Goal: Task Accomplishment & Management: Manage account settings

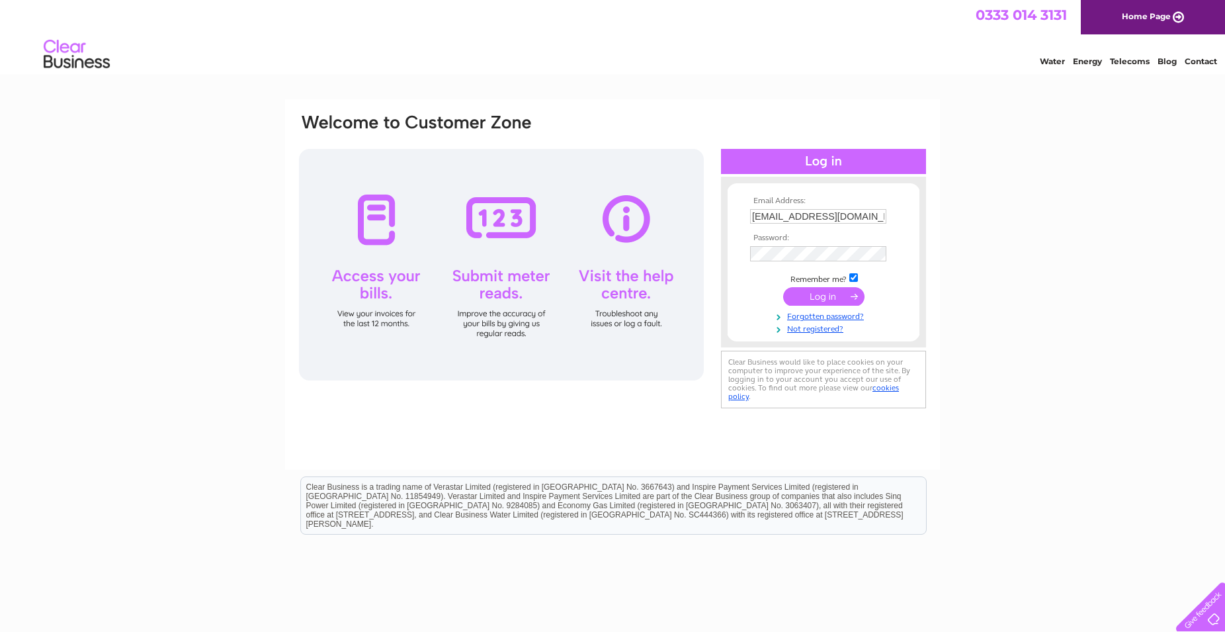
click at [815, 298] on input "submit" at bounding box center [823, 296] width 81 height 19
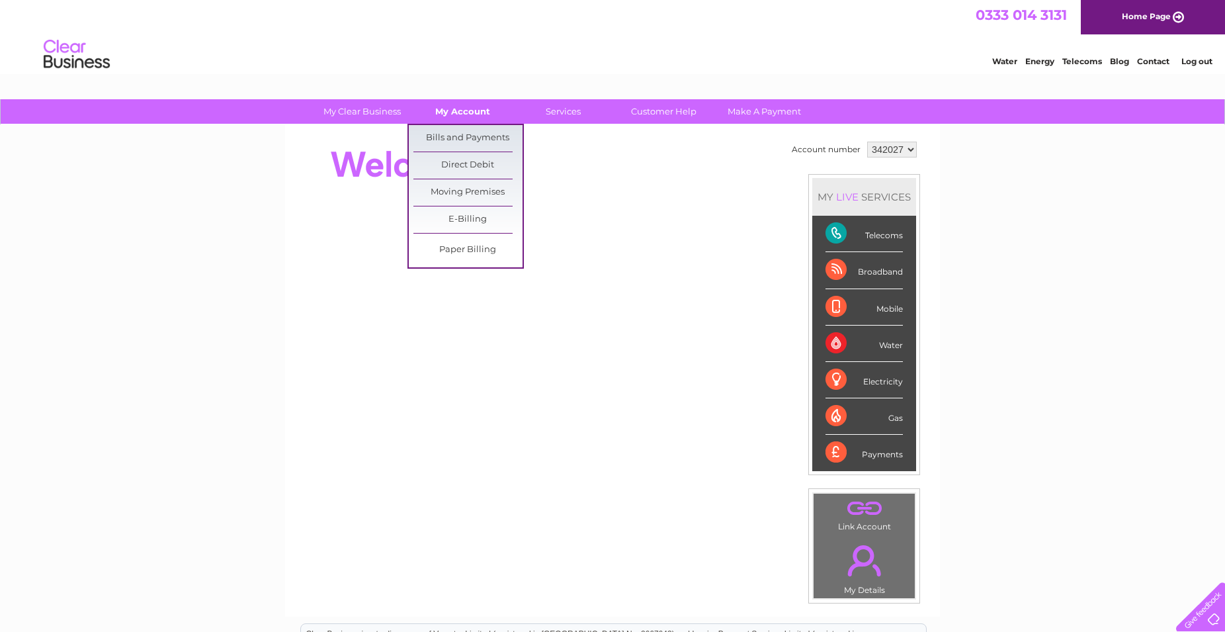
click at [461, 111] on link "My Account" at bounding box center [462, 111] width 109 height 24
click at [452, 135] on link "Bills and Payments" at bounding box center [467, 138] width 109 height 26
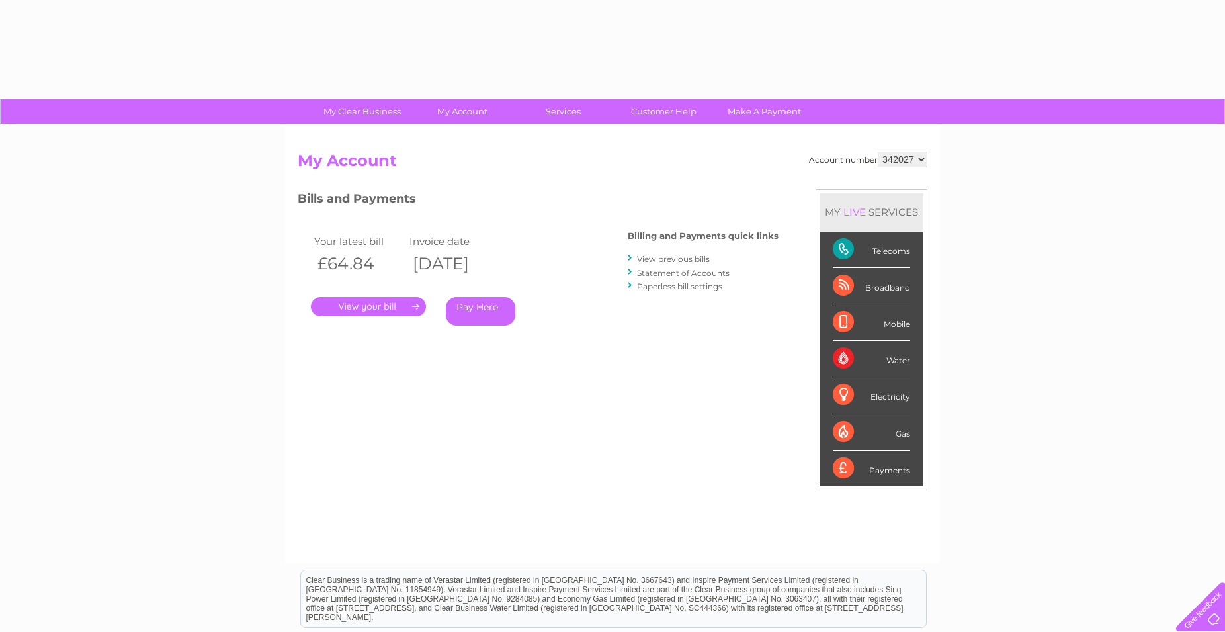
click at [380, 310] on link "." at bounding box center [368, 306] width 115 height 19
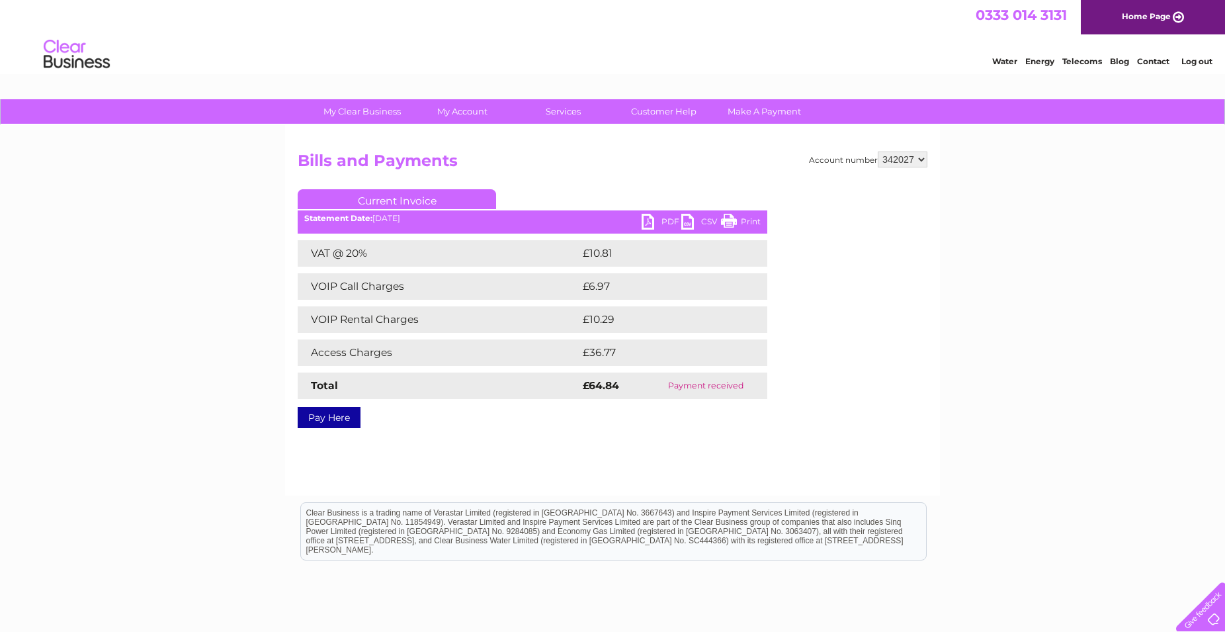
click at [651, 219] on link "PDF" at bounding box center [661, 223] width 40 height 19
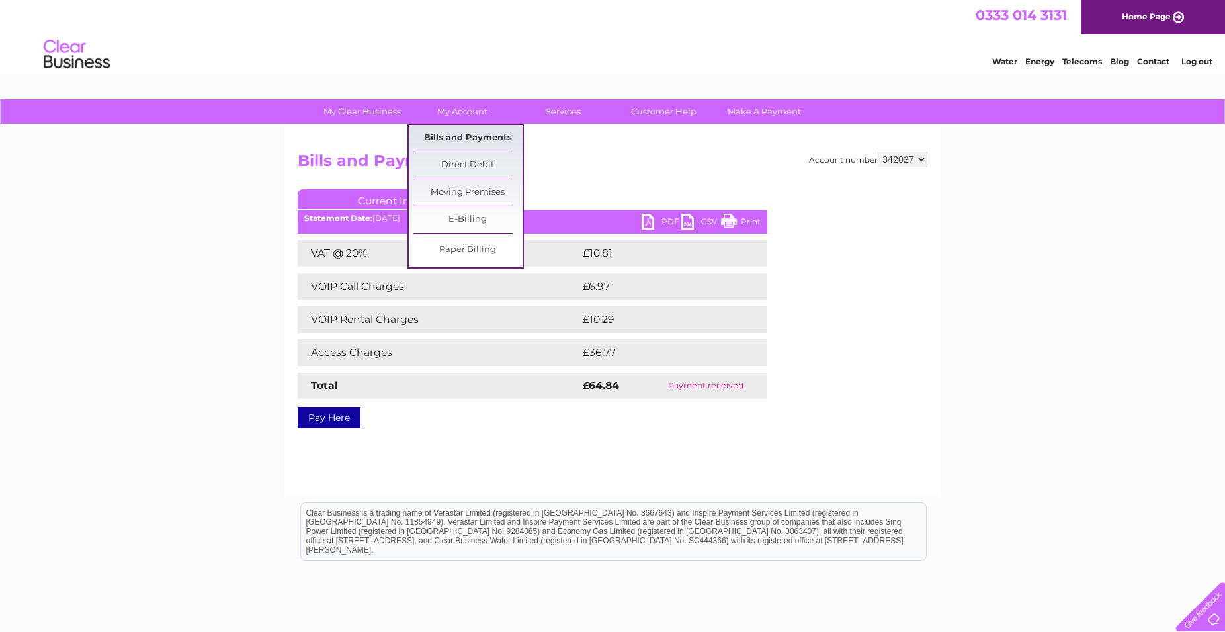
click at [444, 136] on link "Bills and Payments" at bounding box center [467, 138] width 109 height 26
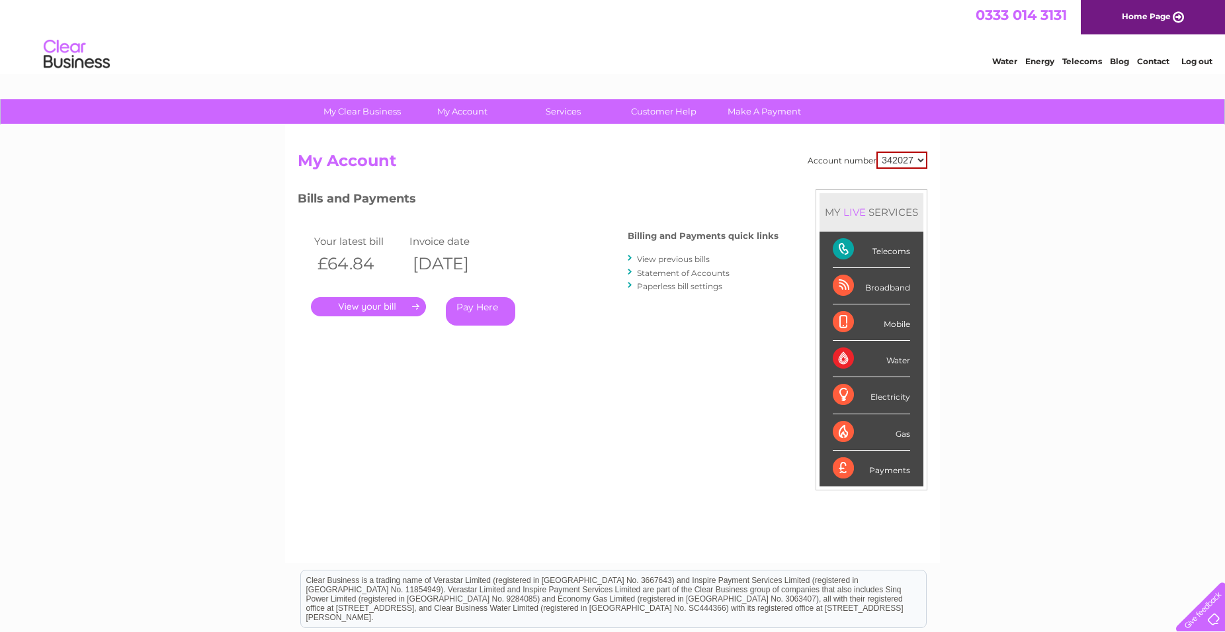
click at [683, 256] on link "View previous bills" at bounding box center [673, 259] width 73 height 10
